Goal: Find specific page/section: Find specific page/section

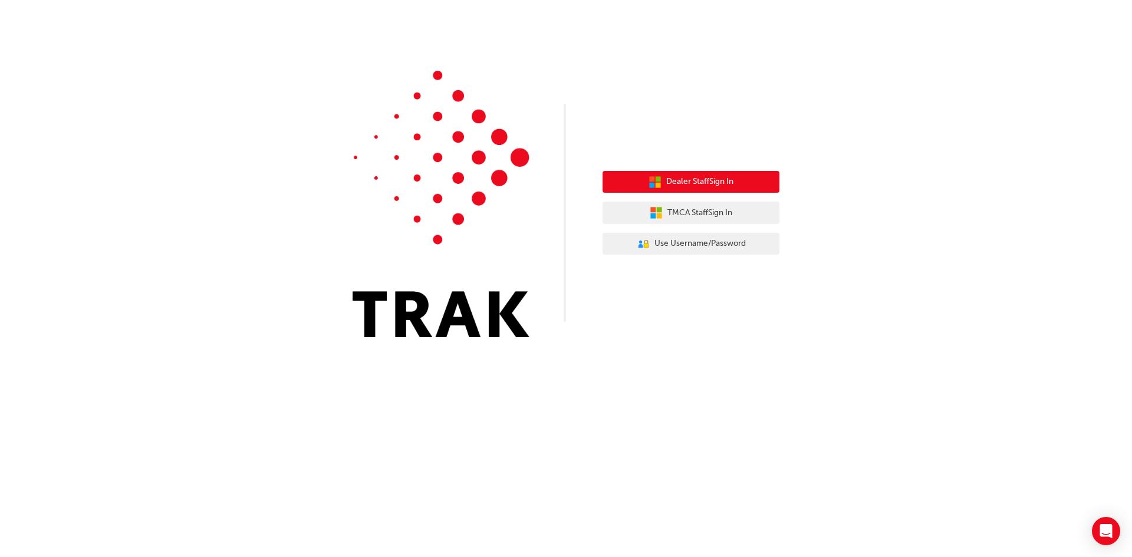
click at [680, 184] on span "Dealer Staff Sign In" at bounding box center [699, 182] width 67 height 14
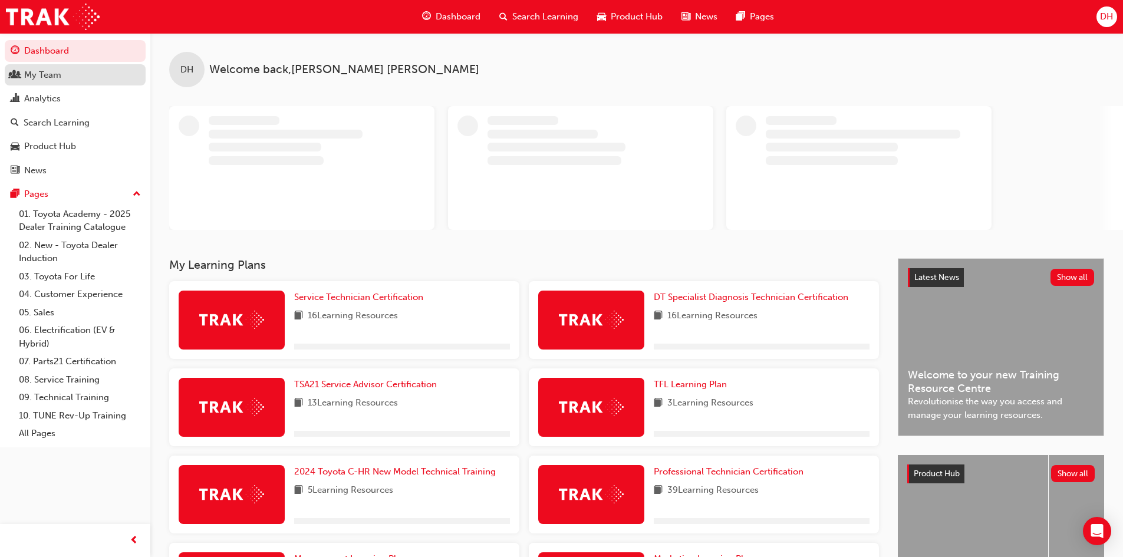
click at [34, 70] on div "My Team" at bounding box center [42, 75] width 37 height 14
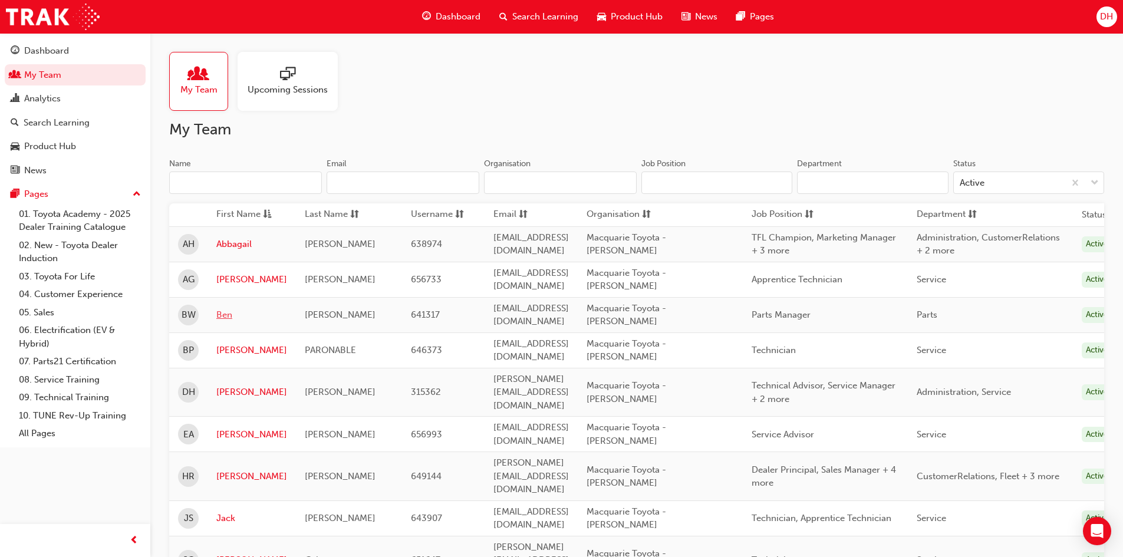
click at [223, 308] on link "Ben" at bounding box center [251, 315] width 71 height 14
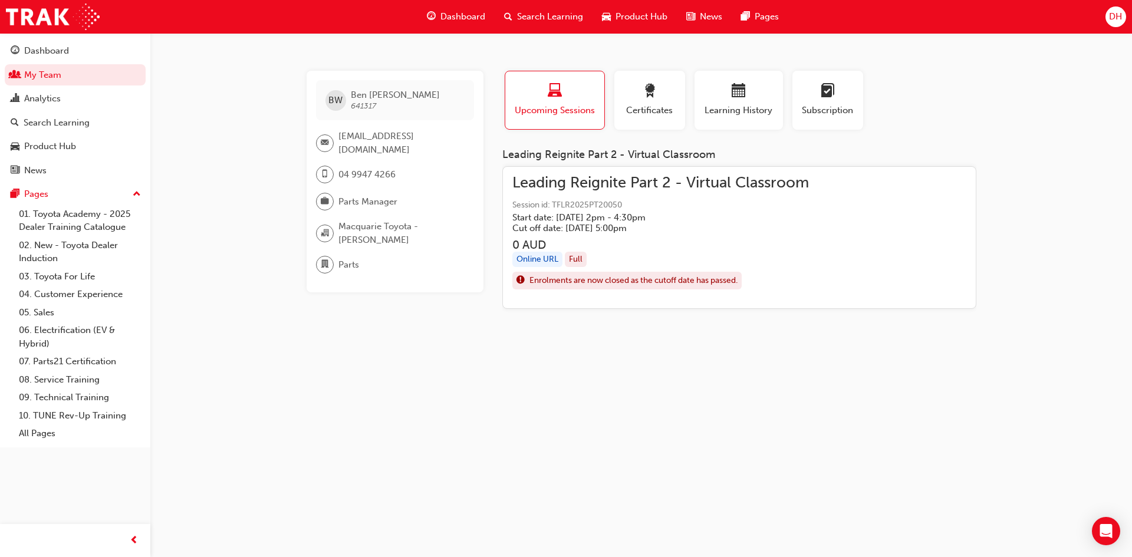
click at [605, 205] on span "Session id: TFLR2025PT20050" at bounding box center [660, 206] width 296 height 14
